Goal: Browse casually: Explore the website without a specific task or goal

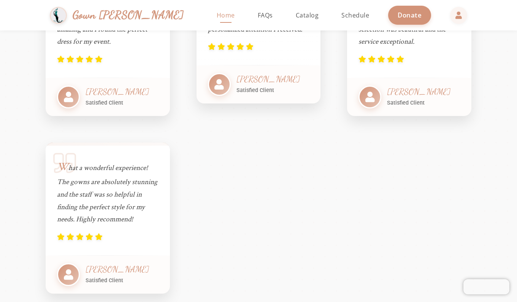
scroll to position [689, 0]
click at [341, 11] on span "Schedule" at bounding box center [355, 15] width 28 height 8
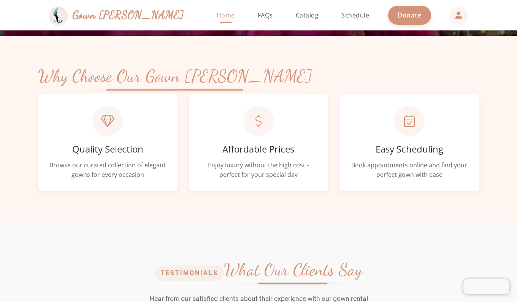
scroll to position [297, 0]
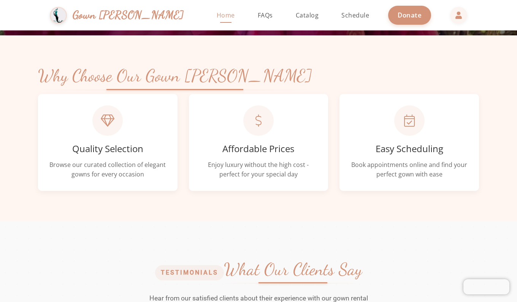
click at [259, 128] on div at bounding box center [258, 120] width 30 height 30
click at [268, 165] on p "Enjoy luxury without the high cost - perfect for your special day" at bounding box center [258, 169] width 117 height 19
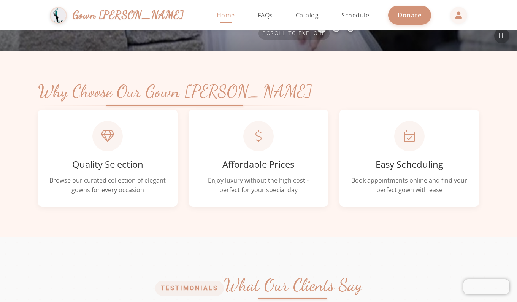
scroll to position [280, 0]
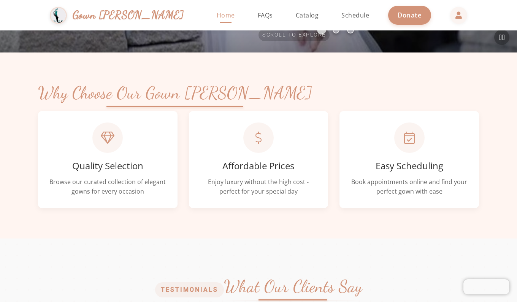
click at [255, 134] on icon at bounding box center [258, 137] width 6 height 12
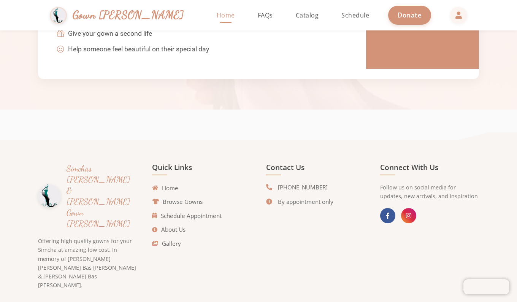
scroll to position [1725, 0]
click at [169, 244] on link "Gallery" at bounding box center [166, 243] width 29 height 9
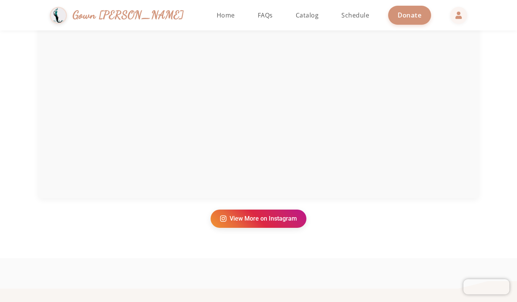
scroll to position [289, 0]
click at [491, 166] on section "Follow Us on Instagram Stay updated with our latest arrivals and events @gowngm…" at bounding box center [258, 0] width 517 height 516
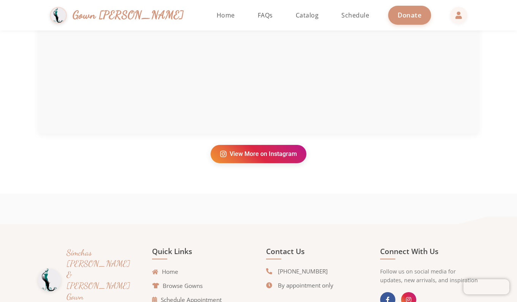
scroll to position [352, 0]
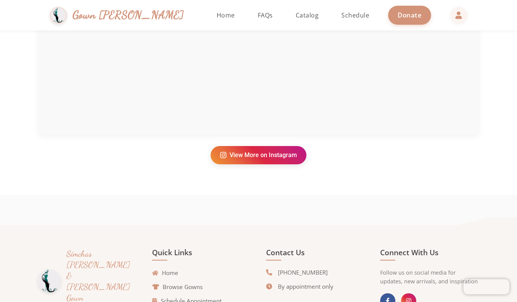
click at [262, 156] on link "View More on Instagram" at bounding box center [259, 155] width 96 height 18
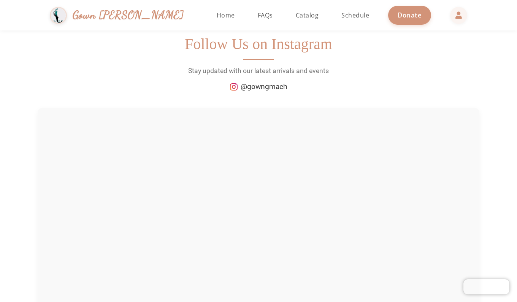
scroll to position [0, 0]
